Goal: Task Accomplishment & Management: Manage account settings

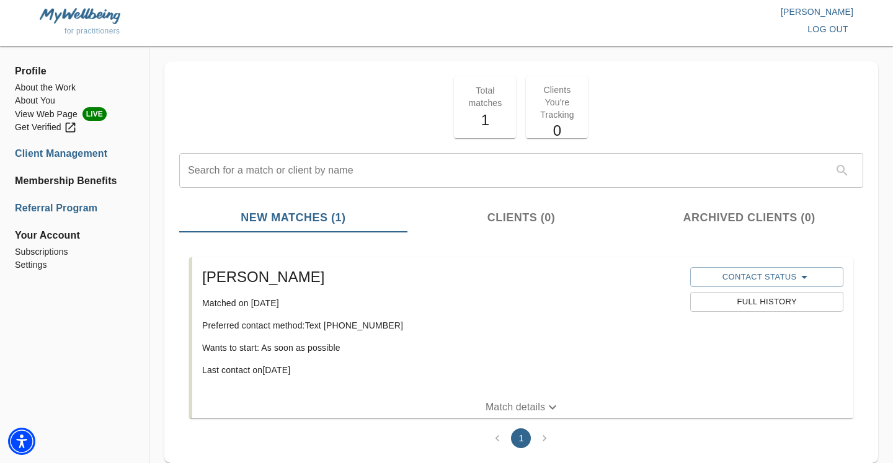
scroll to position [35, 0]
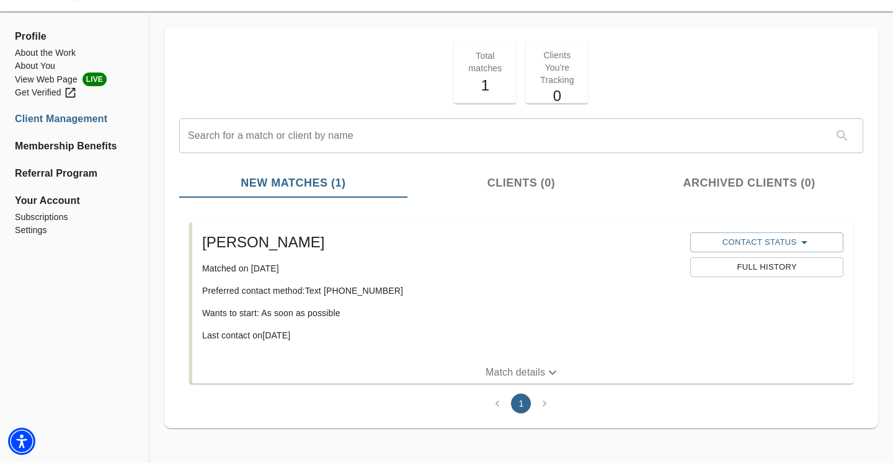
click at [86, 120] on li "Client Management" at bounding box center [74, 119] width 119 height 15
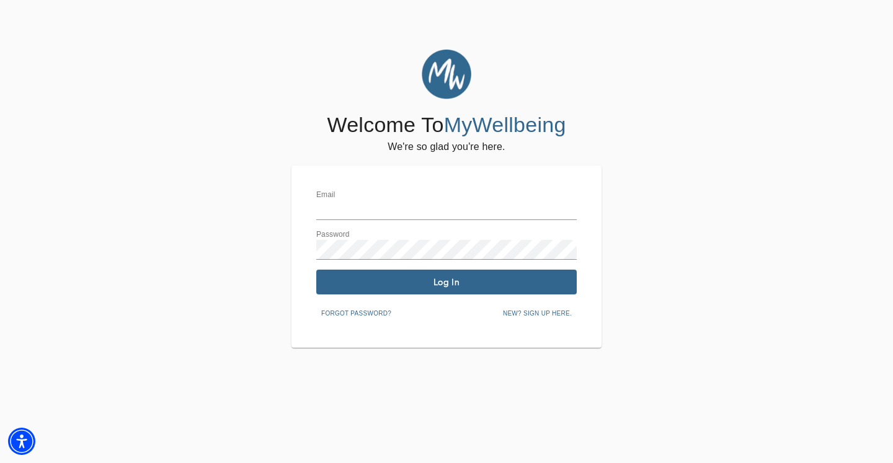
type input "taylor@aisle-talk.com"
click at [423, 287] on span "Log In" at bounding box center [446, 283] width 251 height 12
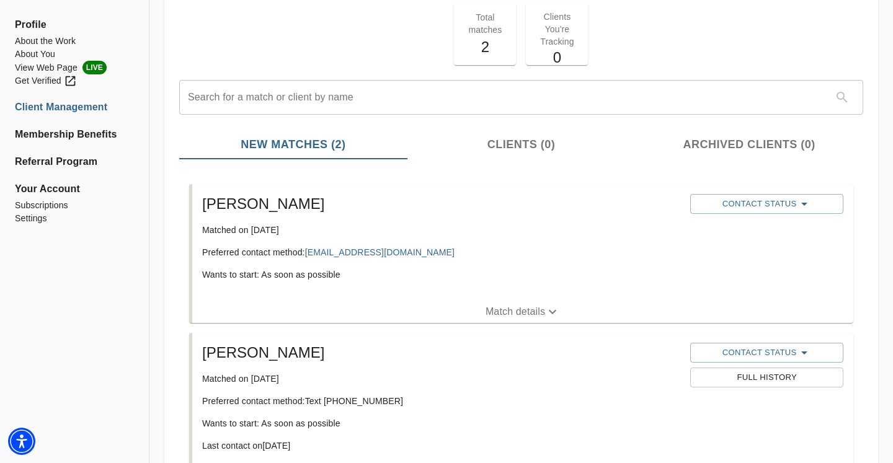
scroll to position [184, 0]
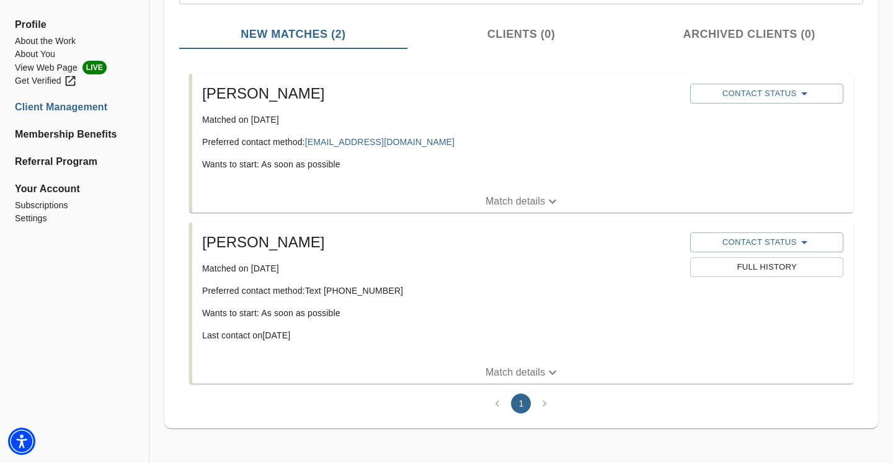
click at [511, 197] on p "Match details" at bounding box center [516, 201] width 60 height 15
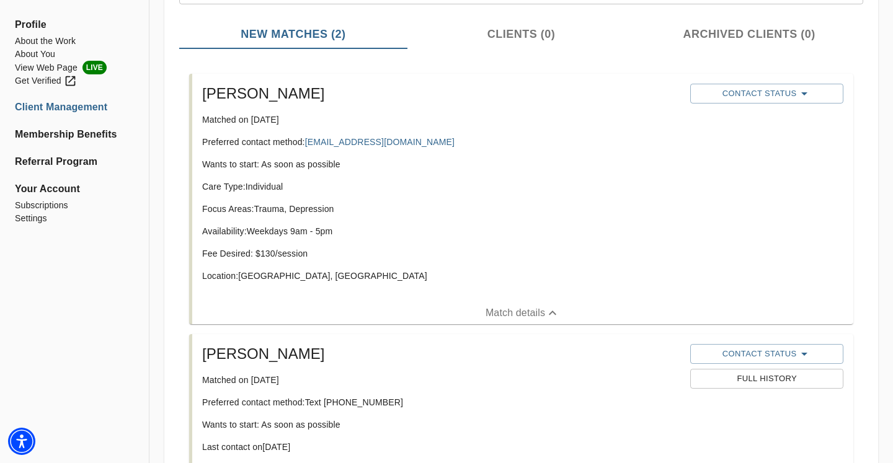
scroll to position [200, 0]
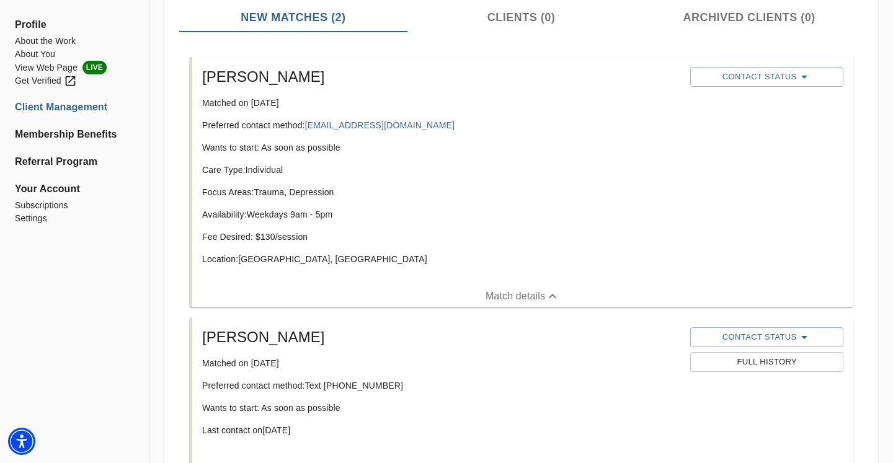
click at [302, 223] on div "Care Type: Individual Focus Areas: Trauma, Depression Availability: Weekdays 9a…" at bounding box center [441, 220] width 478 height 112
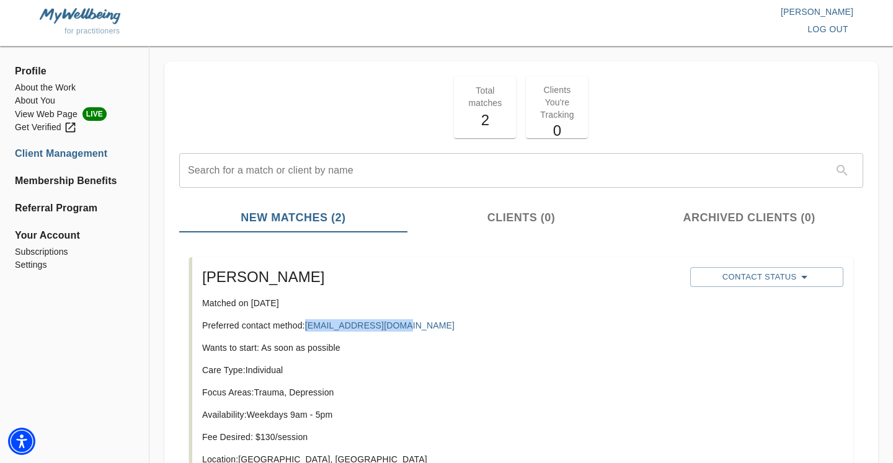
scroll to position [99, 0]
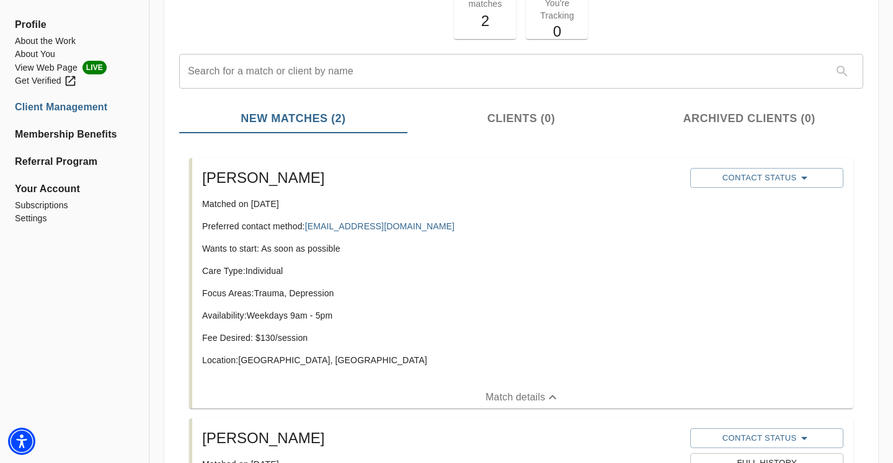
click at [291, 250] on p "Wants to start: As soon as possible" at bounding box center [441, 249] width 478 height 12
click at [283, 248] on p "Wants to start: As soon as possible" at bounding box center [441, 249] width 478 height 12
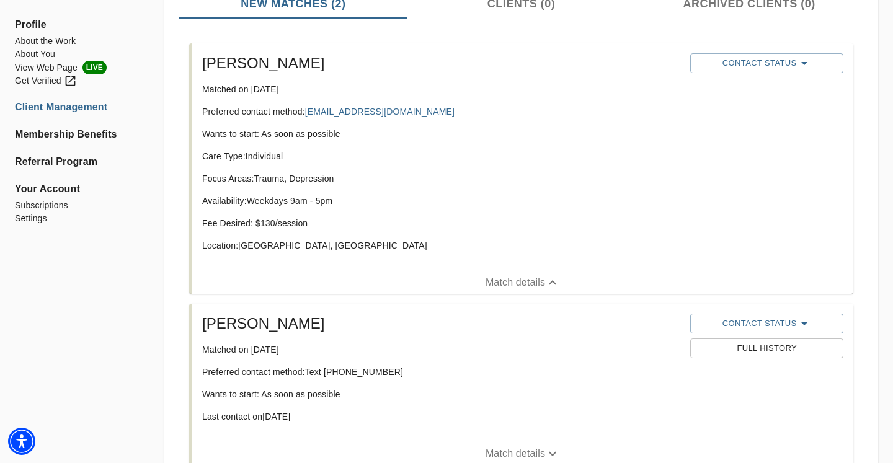
scroll to position [107, 0]
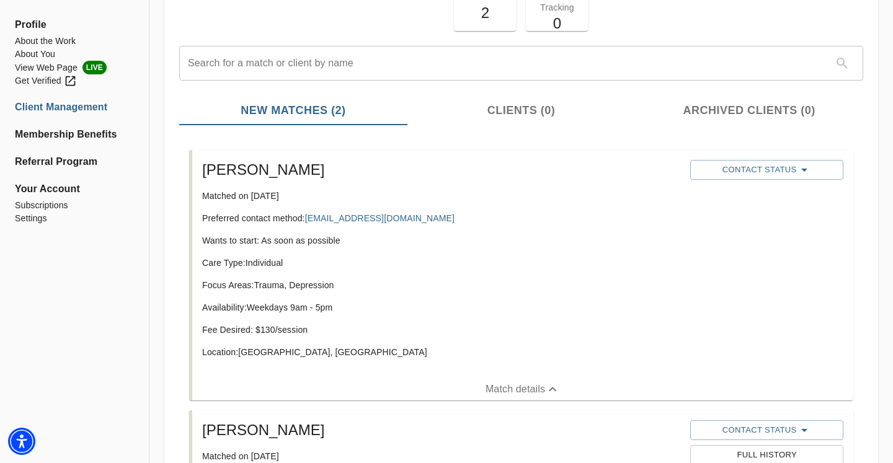
click at [755, 159] on div "Contact Status" at bounding box center [767, 170] width 158 height 25
click at [753, 172] on span "Contact Status" at bounding box center [767, 170] width 140 height 15
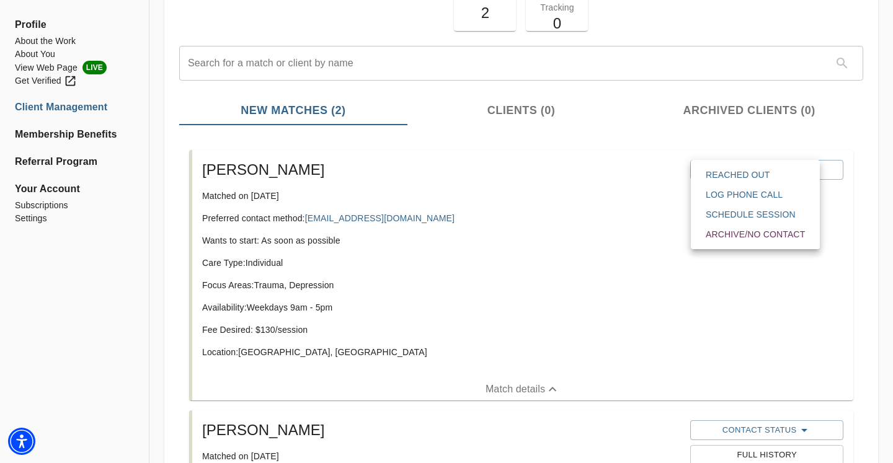
click at [562, 226] on div at bounding box center [446, 231] width 893 height 463
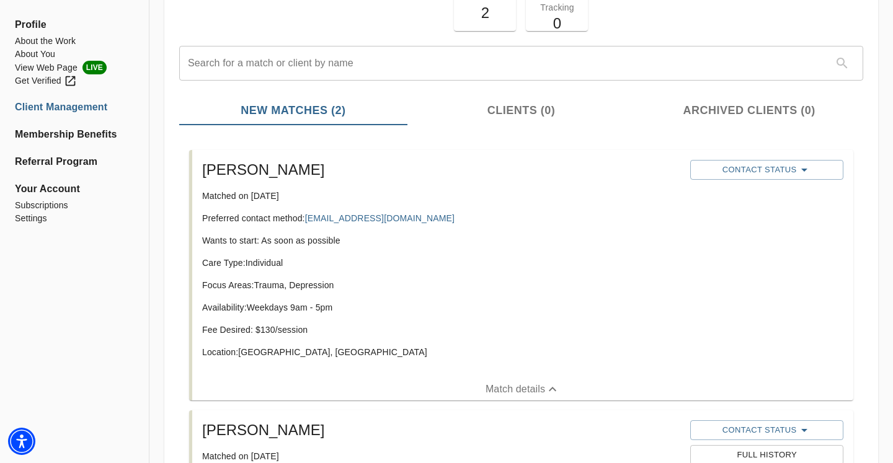
scroll to position [0, 0]
